Goal: Information Seeking & Learning: Learn about a topic

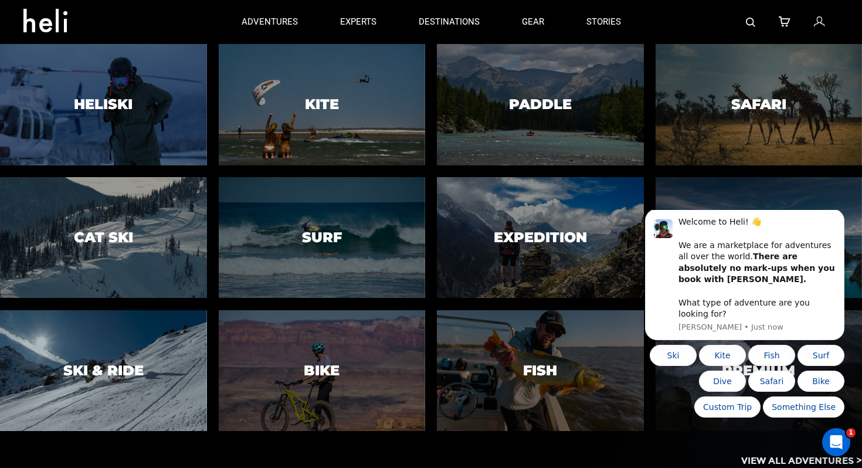
click at [133, 367] on h3 "Ski & Ride" at bounding box center [103, 370] width 80 height 15
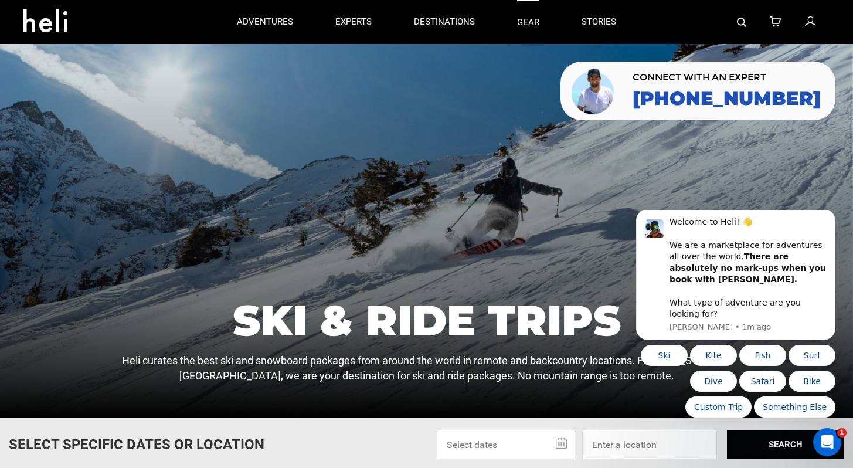
click at [528, 26] on link "gear" at bounding box center [528, 22] width 22 height 44
click at [830, 216] on icon "Dismiss notification" at bounding box center [832, 212] width 6 height 6
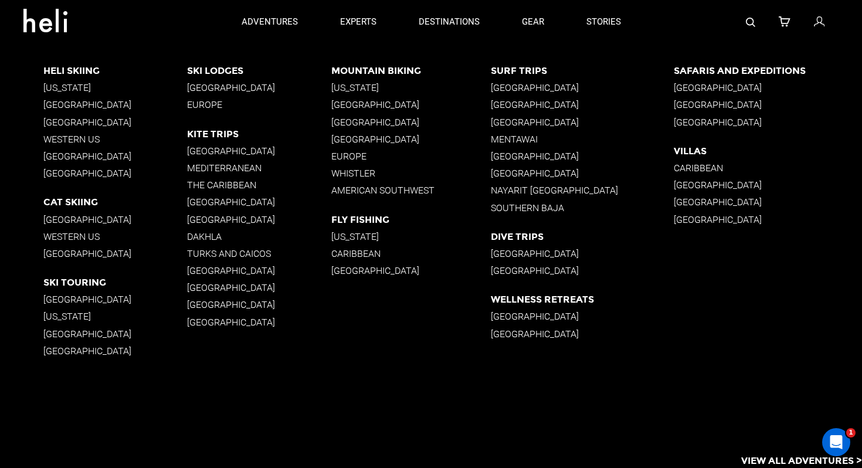
click at [521, 83] on p "[GEOGRAPHIC_DATA]" at bounding box center [583, 87] width 184 height 11
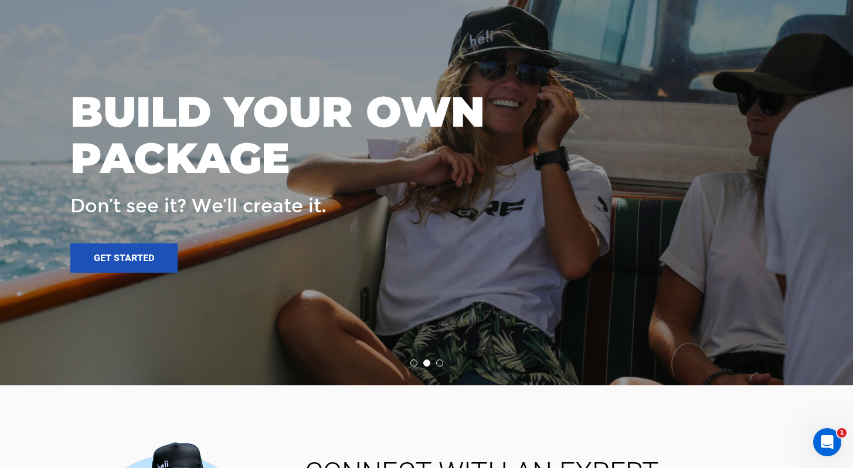
scroll to position [2618, 0]
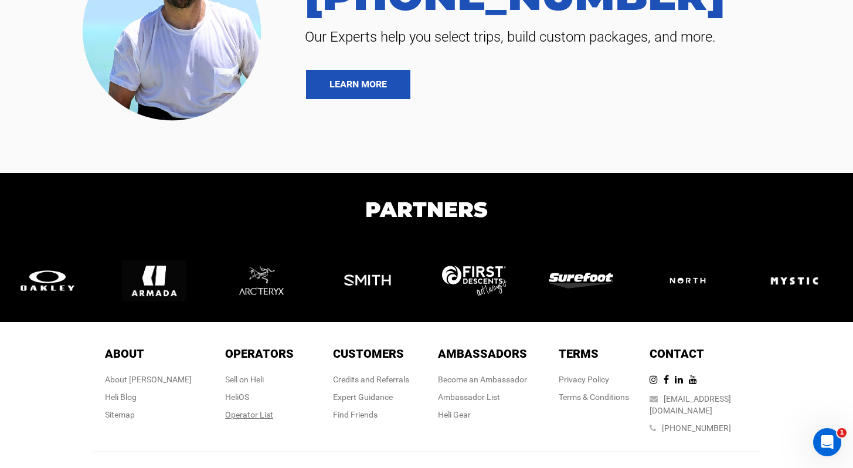
click at [250, 409] on div "Operator List" at bounding box center [259, 415] width 69 height 12
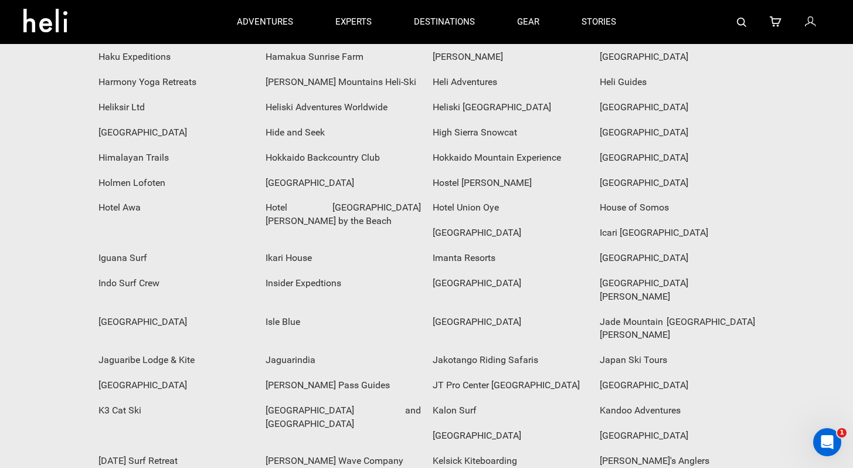
scroll to position [1870, 0]
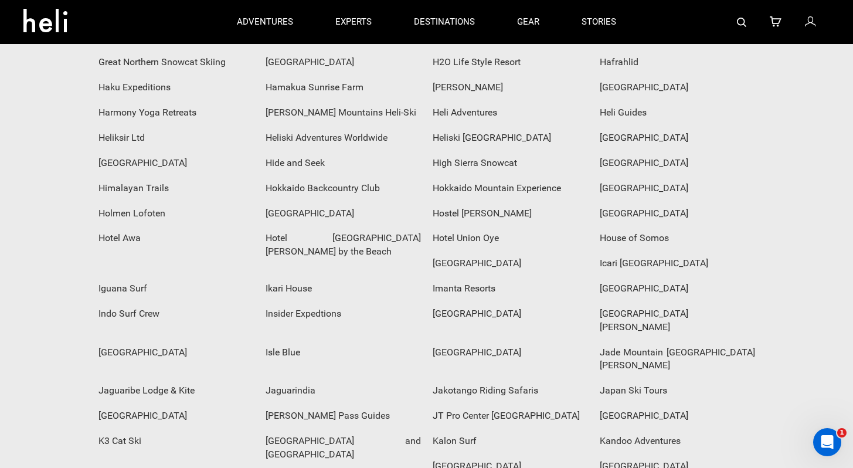
click at [427, 429] on div "Kalon Surf" at bounding box center [510, 441] width 167 height 25
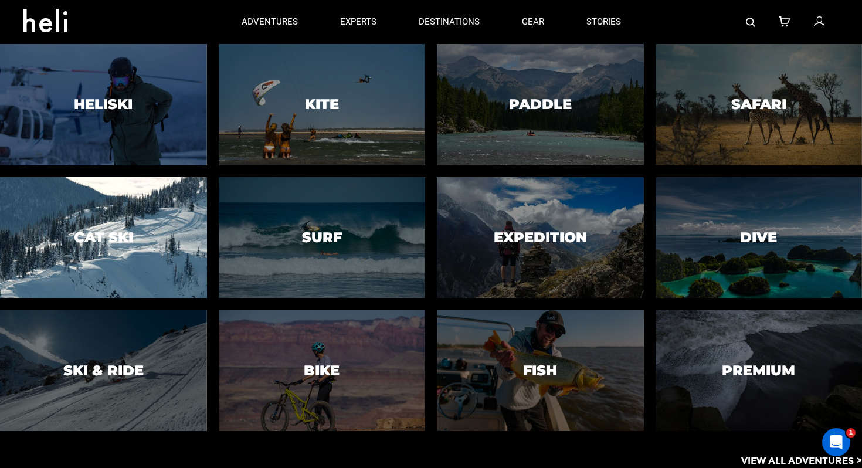
click at [89, 242] on h3 "Cat Ski" at bounding box center [103, 237] width 59 height 15
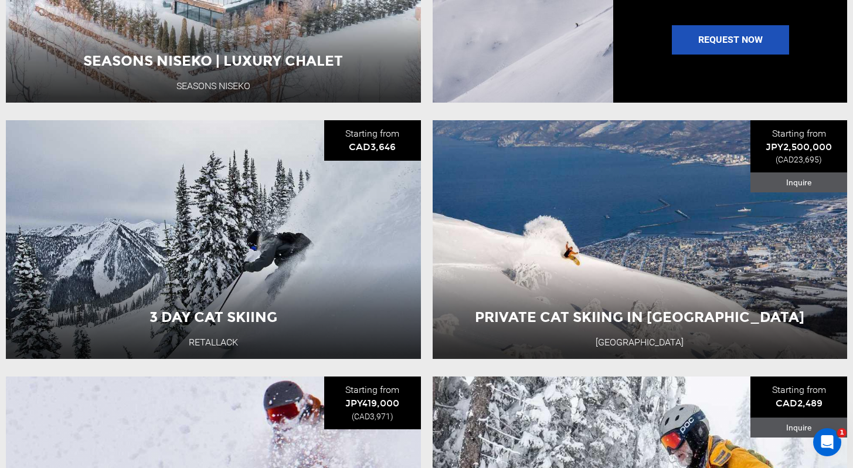
scroll to position [1429, 0]
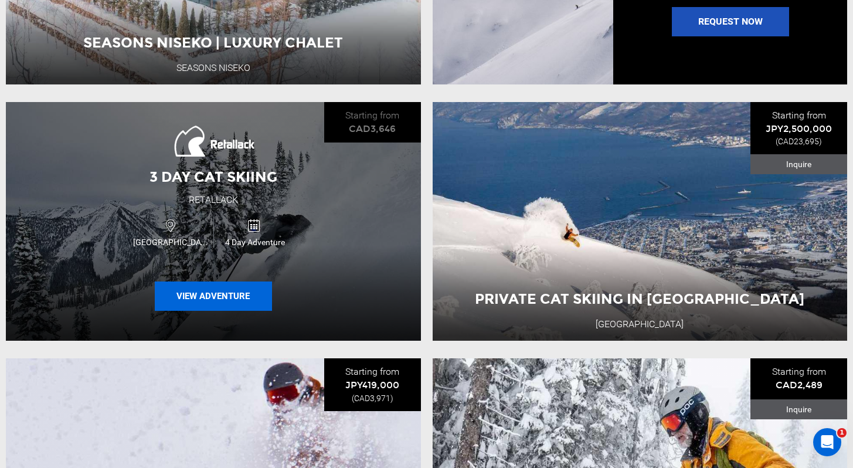
click at [237, 311] on button "View Adventure" at bounding box center [213, 296] width 117 height 29
